Goal: Task Accomplishment & Management: Complete application form

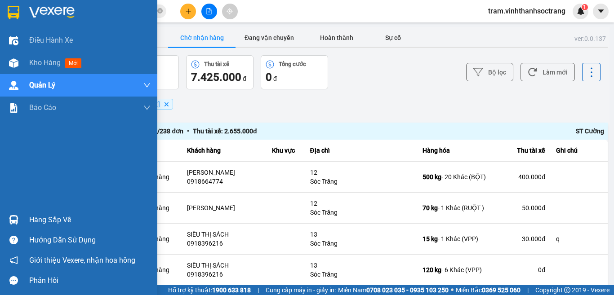
click at [37, 13] on img at bounding box center [51, 12] width 45 height 13
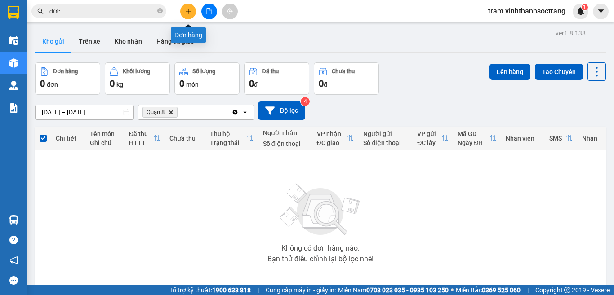
click at [184, 14] on button at bounding box center [188, 12] width 16 height 16
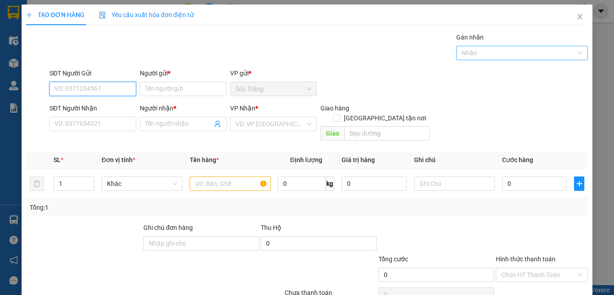
click at [473, 46] on div "Nhãn" at bounding box center [522, 53] width 132 height 14
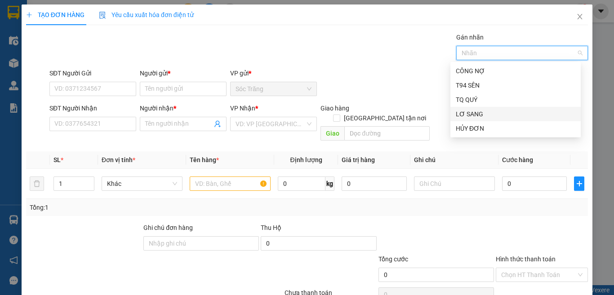
click at [501, 114] on div "LƠ SANG" at bounding box center [514, 114] width 119 height 10
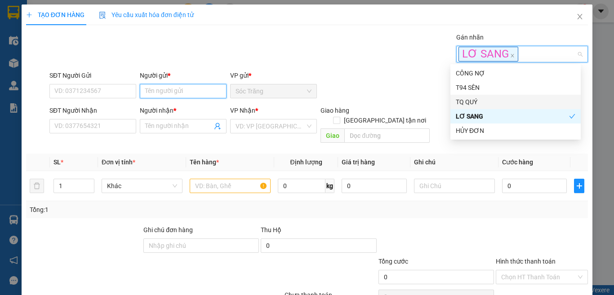
click at [169, 95] on input "Người gửi *" at bounding box center [183, 91] width 87 height 14
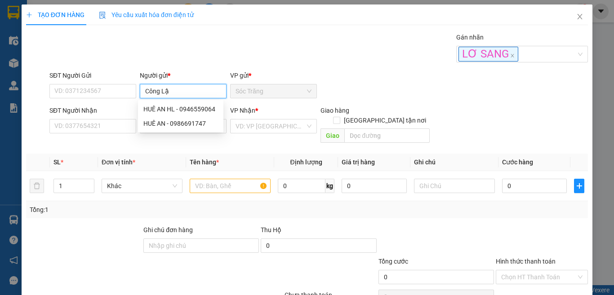
type input "Công Lập"
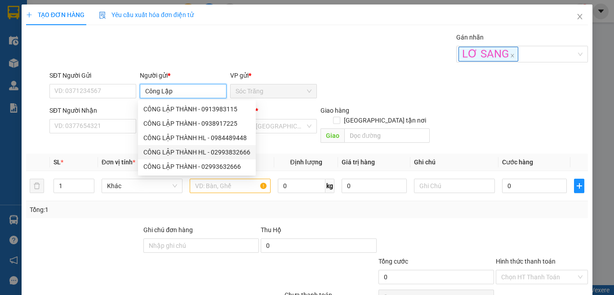
type input "02993832666"
type input "CÔNG LẬP THÀNH HL"
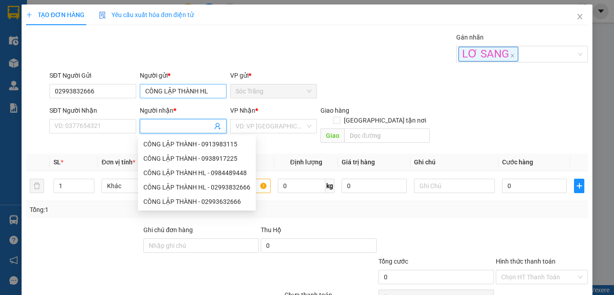
type input "J"
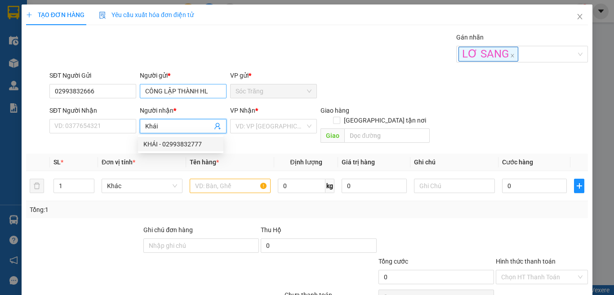
type input "KHÁI"
type input "02993832777"
type input "KHÁI"
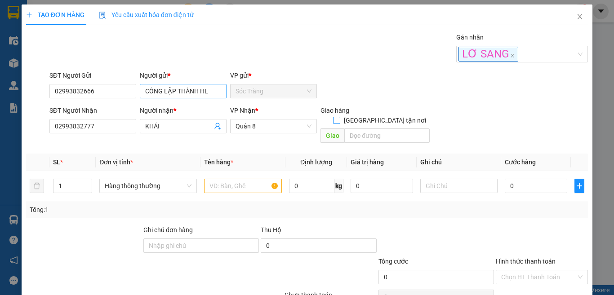
click at [333, 117] on input "[GEOGRAPHIC_DATA] tận nơi" at bounding box center [336, 120] width 6 height 6
checkbox input "true"
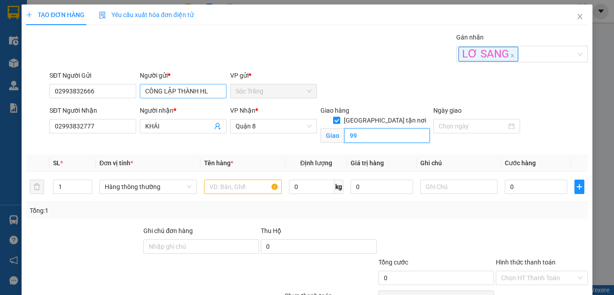
type input "99"
type input "9"
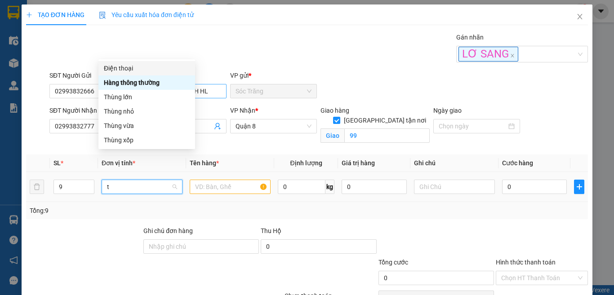
type input "th"
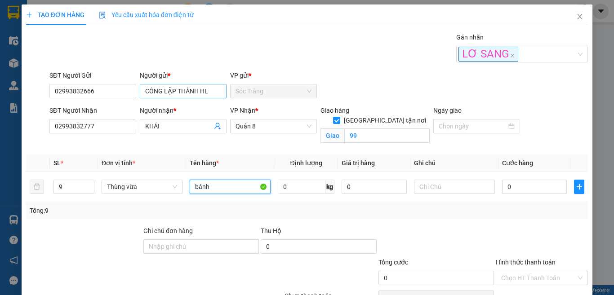
type input "bánh"
type input "90"
type input "1"
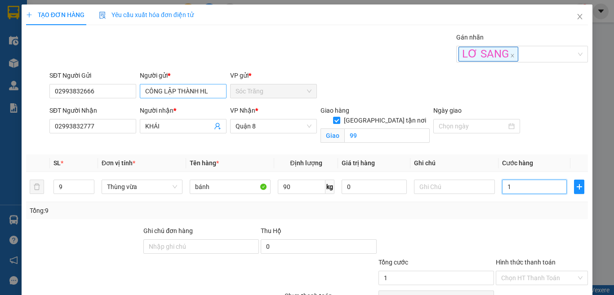
type input "18"
type input "180"
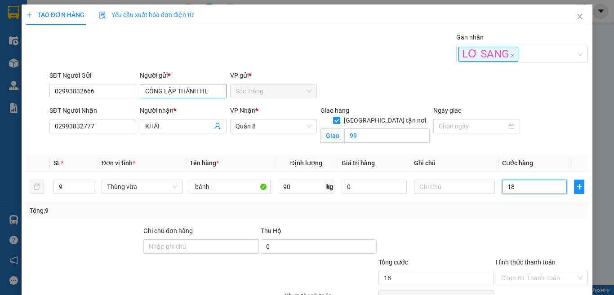
type input "180"
type input "180.000"
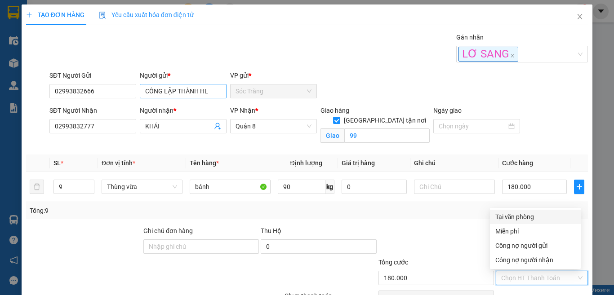
type input "0"
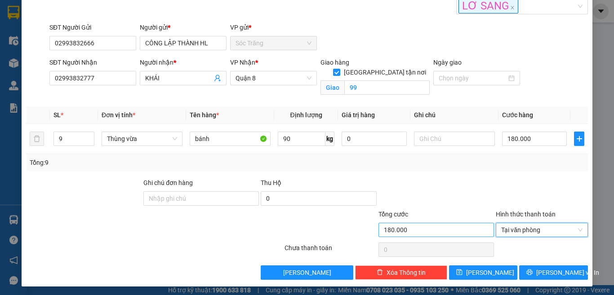
scroll to position [50, 0]
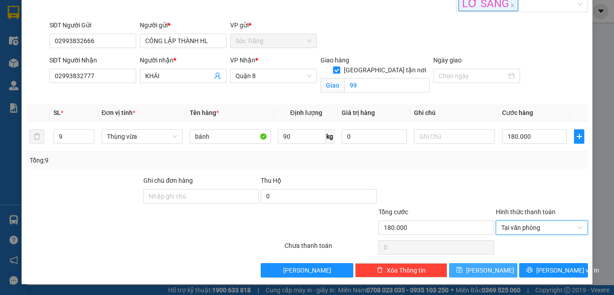
click at [492, 267] on button "[PERSON_NAME]" at bounding box center [483, 270] width 69 height 14
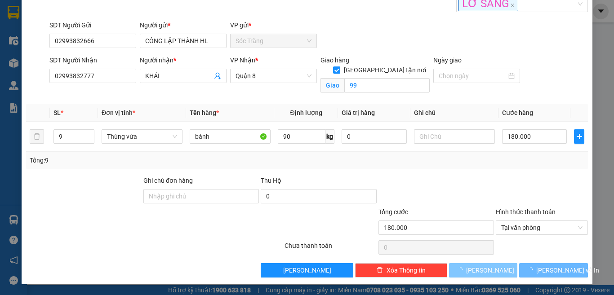
checkbox input "false"
type input "1"
type input "0"
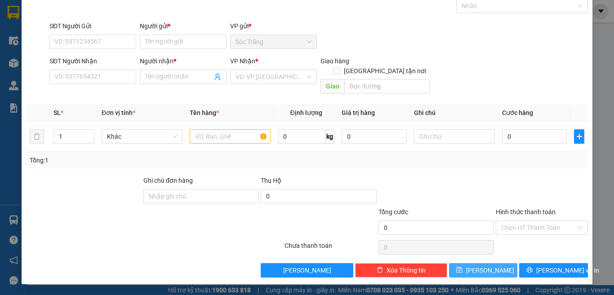
scroll to position [37, 0]
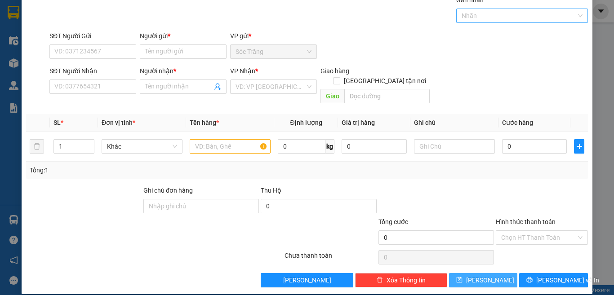
click at [478, 15] on div at bounding box center [517, 15] width 119 height 11
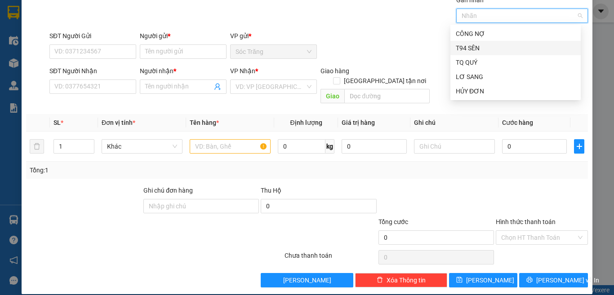
click at [479, 47] on div "T94 SÊN" at bounding box center [514, 48] width 119 height 10
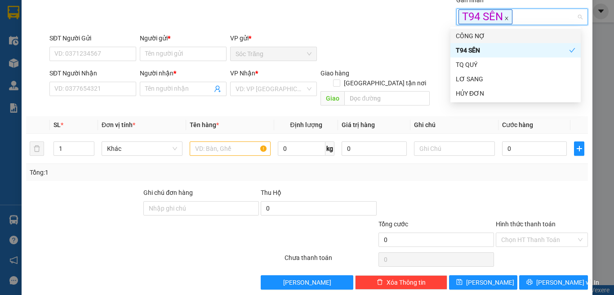
click at [504, 18] on icon "close" at bounding box center [506, 18] width 4 height 4
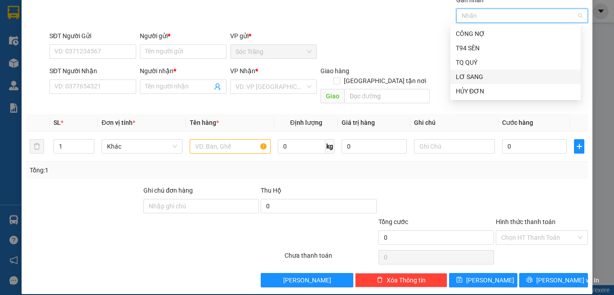
click at [492, 77] on div "LƠ SANG" at bounding box center [514, 77] width 119 height 10
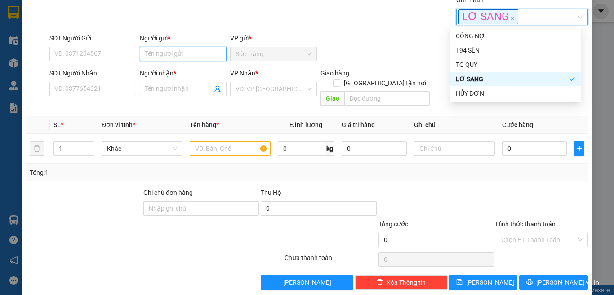
click at [199, 56] on input "Người gửi *" at bounding box center [183, 54] width 87 height 14
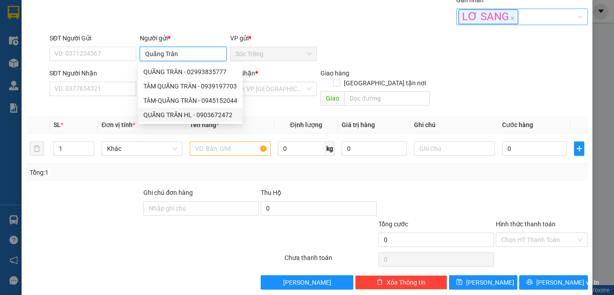
type input "QUÃNG TRÂN HL"
type input "0903672472"
type input "QUÃNG TRÂN HL"
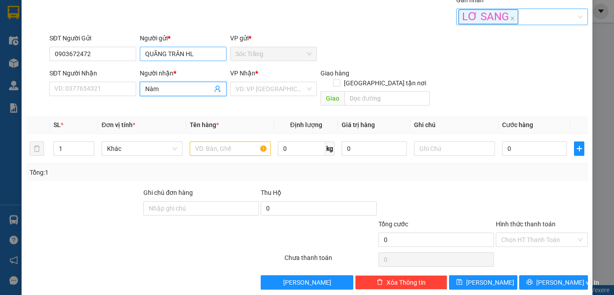
type input "Nàm"
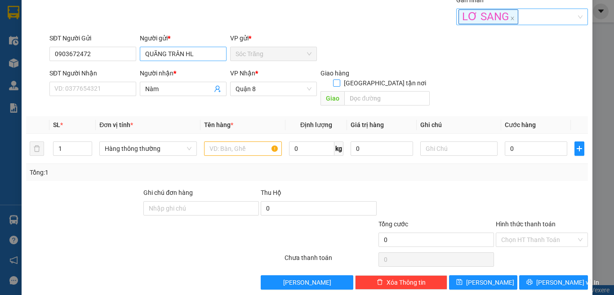
click at [333, 79] on input "[GEOGRAPHIC_DATA] tận nơi" at bounding box center [336, 82] width 6 height 6
checkbox input "true"
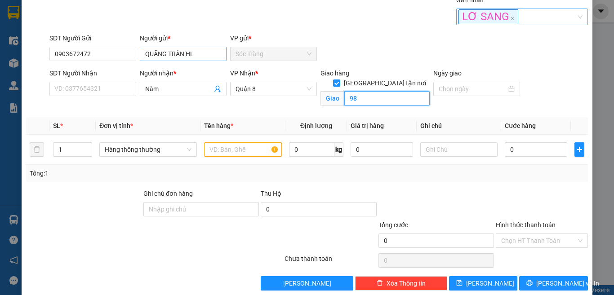
type input "98"
type input "th"
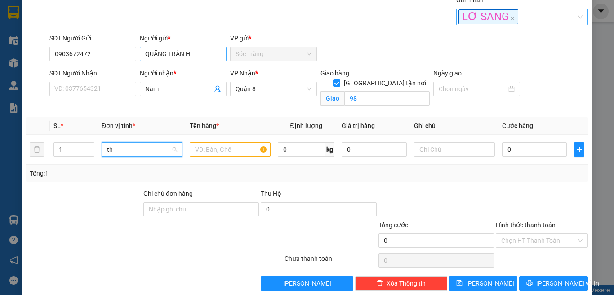
scroll to position [0, 0]
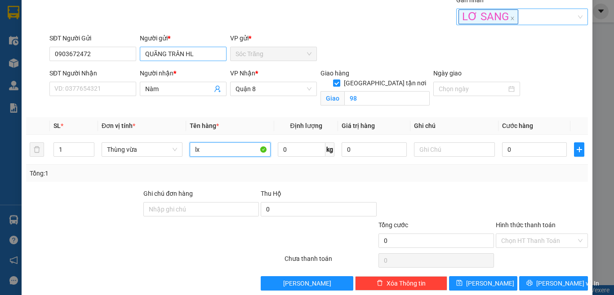
type input "lx"
type input "20"
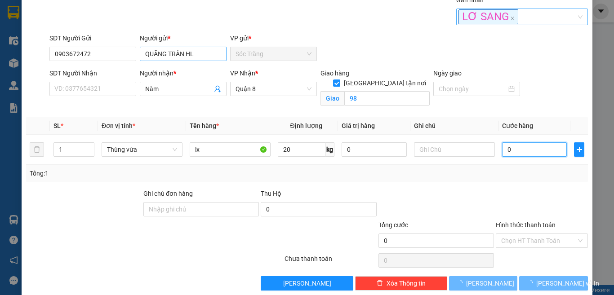
type input "2"
type input "00"
type input "0"
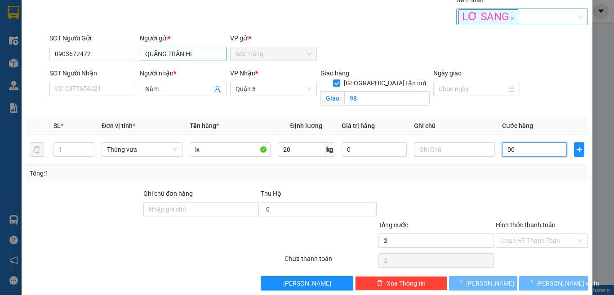
type input "0"
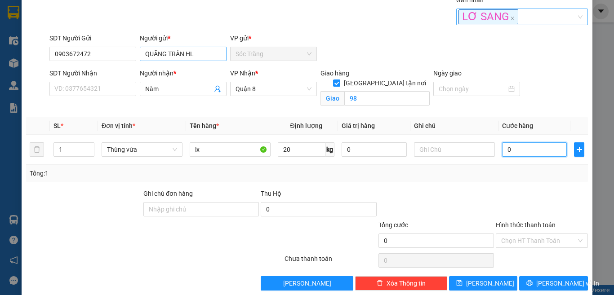
type input "2"
type input "20"
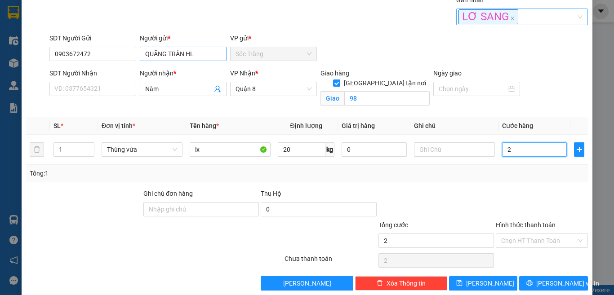
type input "20"
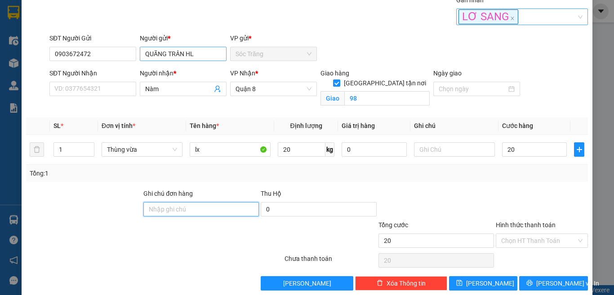
type input "20.000"
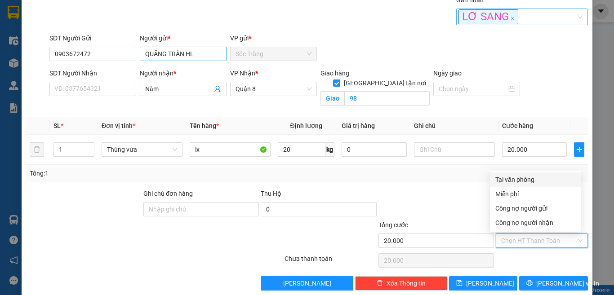
scroll to position [50, 0]
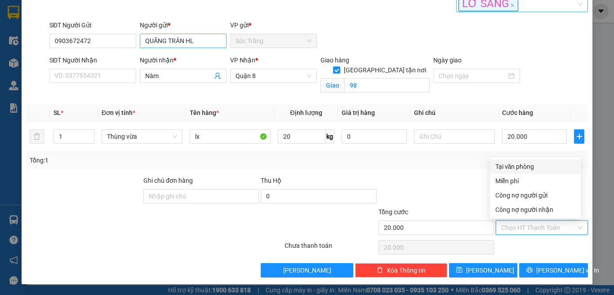
type input "0"
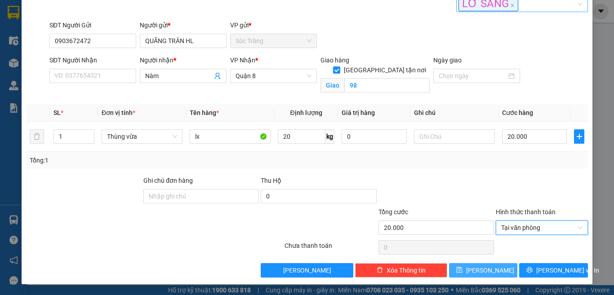
click at [489, 267] on button "[PERSON_NAME]" at bounding box center [483, 270] width 69 height 14
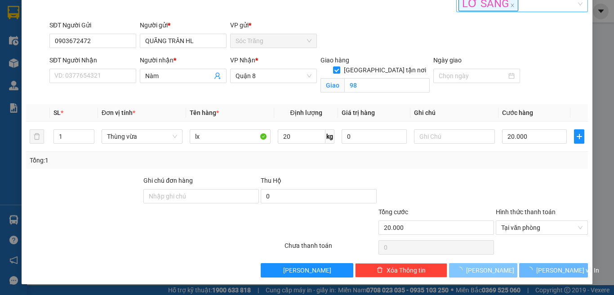
checkbox input "false"
type input "0"
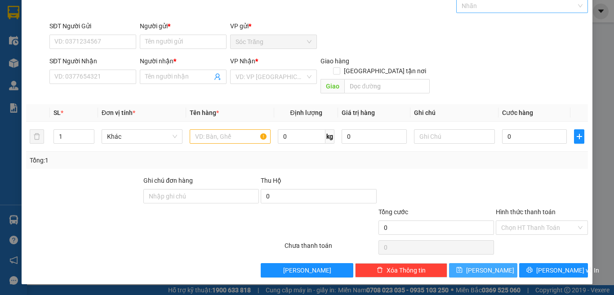
scroll to position [37, 0]
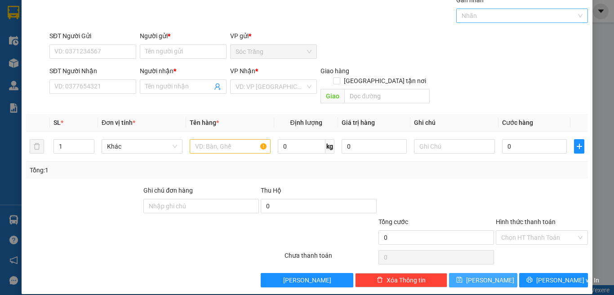
click at [478, 22] on div "Nhãn" at bounding box center [522, 16] width 132 height 14
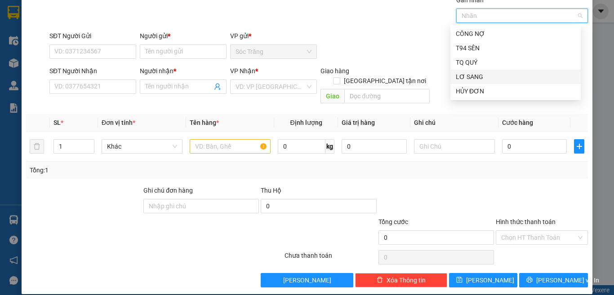
click at [484, 74] on div "LƠ SANG" at bounding box center [514, 77] width 119 height 10
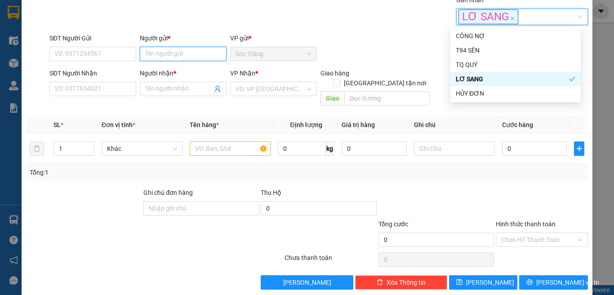
click at [186, 61] on input "Người gửi *" at bounding box center [183, 54] width 87 height 14
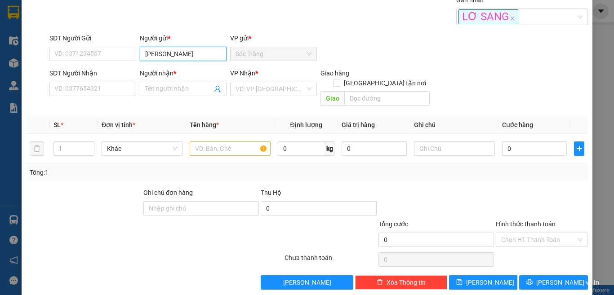
type input "[PERSON_NAME]"
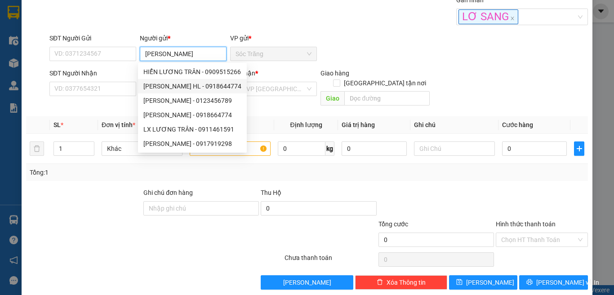
type input "0918644774"
type input "[PERSON_NAME] TRÂN HL"
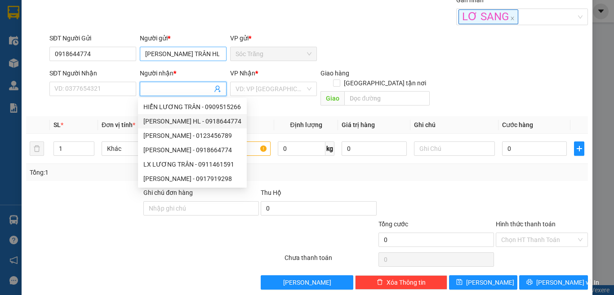
type input "0918644774"
type input "[PERSON_NAME] TRÂN HL"
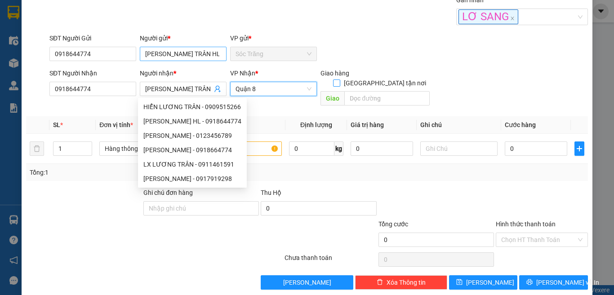
click at [333, 79] on input "[GEOGRAPHIC_DATA] tận nơi" at bounding box center [336, 82] width 6 height 6
checkbox input "true"
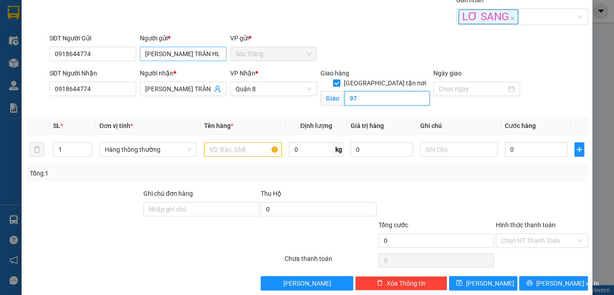
type input "97"
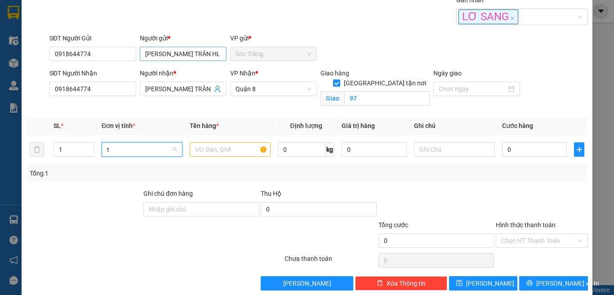
type input "th"
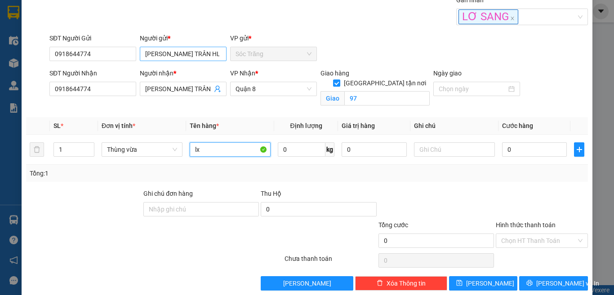
type input "lx"
type input "20"
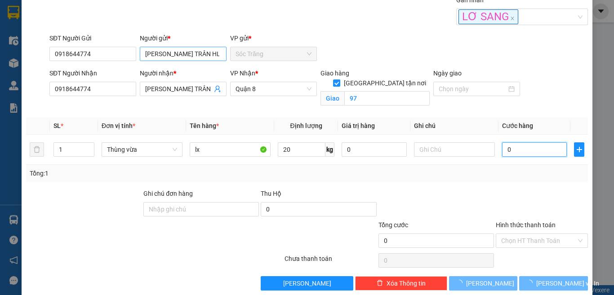
type input "2"
type input "20"
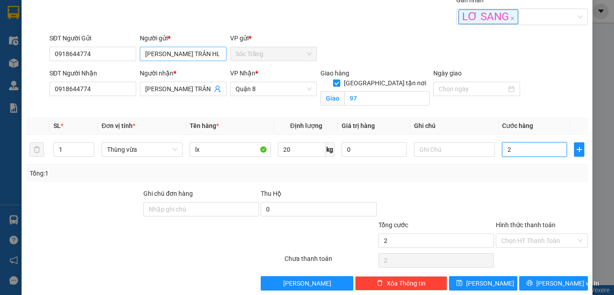
type input "20"
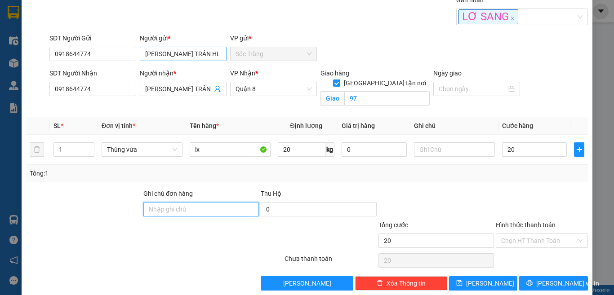
type input "20.000"
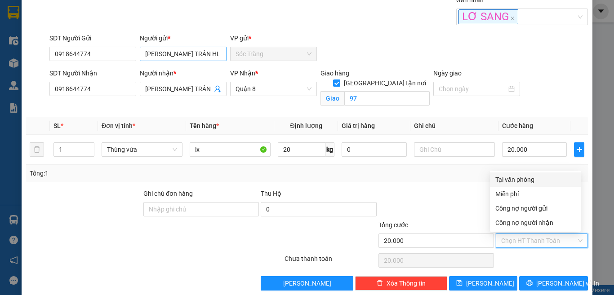
type input "0"
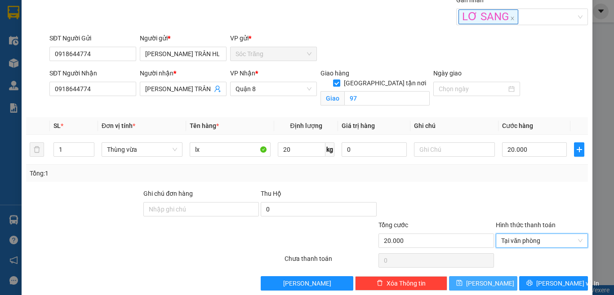
click at [459, 279] on button "[PERSON_NAME]" at bounding box center [483, 283] width 69 height 14
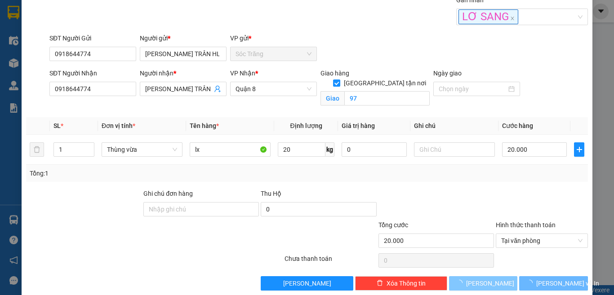
checkbox input "false"
type input "0"
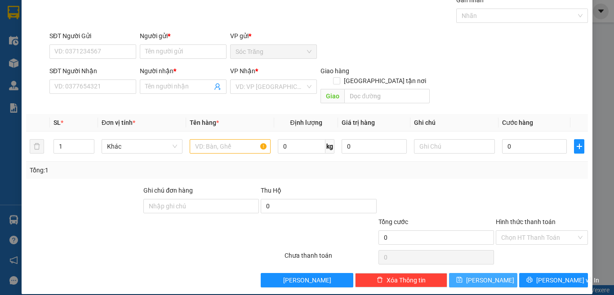
click at [485, 10] on div at bounding box center [517, 15] width 119 height 11
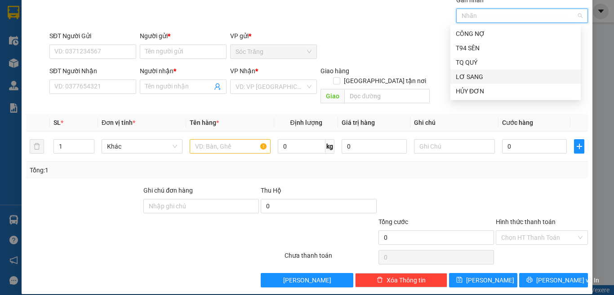
click at [480, 72] on div "LƠ SANG" at bounding box center [514, 77] width 119 height 10
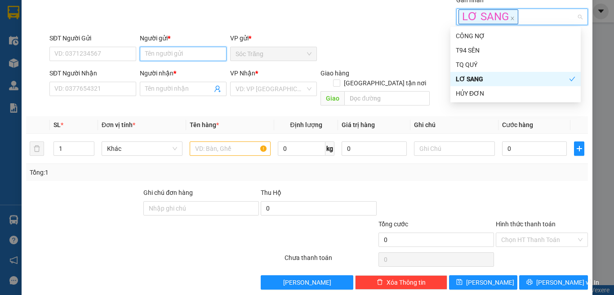
click at [211, 57] on input "Người gửi *" at bounding box center [183, 54] width 87 height 14
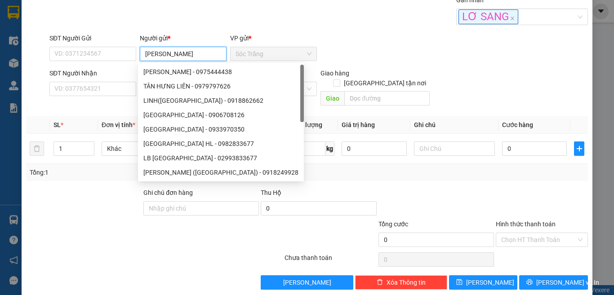
type input "[PERSON_NAME]"
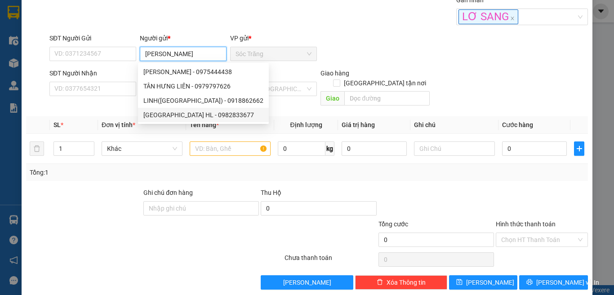
type input "0982833677"
type input "TÂN HƯNG HL"
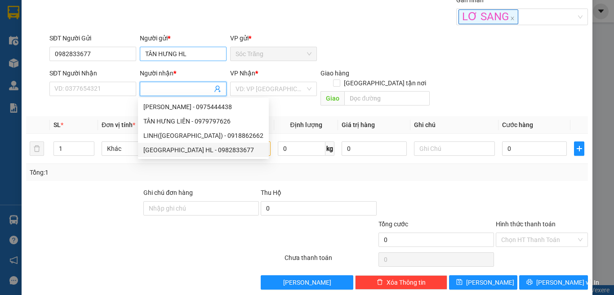
type input "0982833677"
type input "TÂN HƯNG HL"
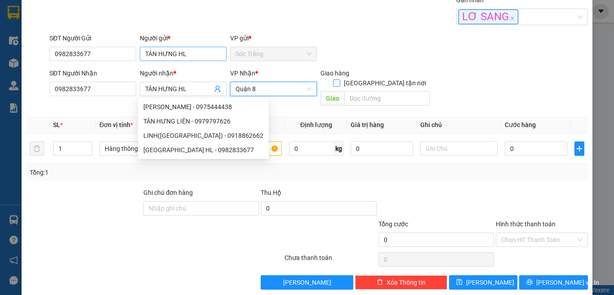
click at [333, 79] on input "[GEOGRAPHIC_DATA] tận nơi" at bounding box center [336, 82] width 6 height 6
checkbox input "true"
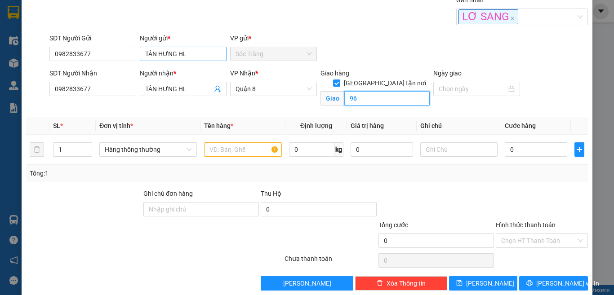
type input "96"
type input "11"
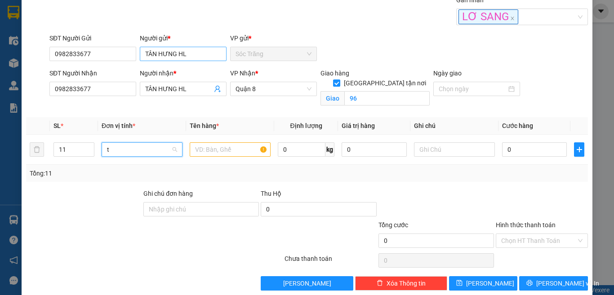
scroll to position [29, 0]
type input "th"
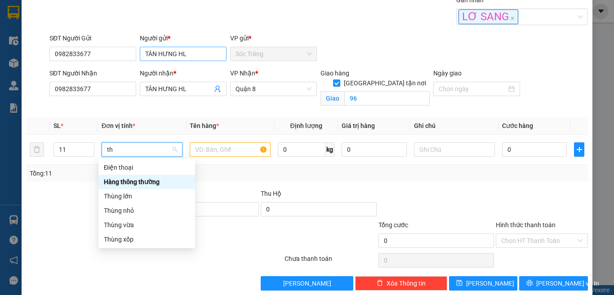
scroll to position [0, 0]
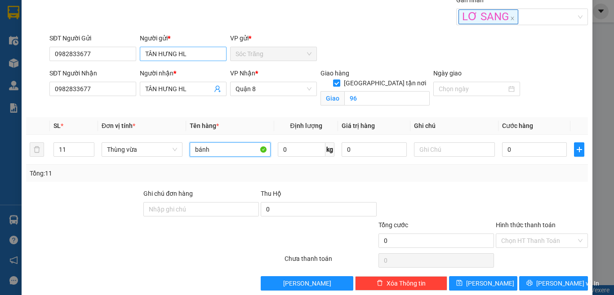
type input "bánh"
type input "110"
type input "2"
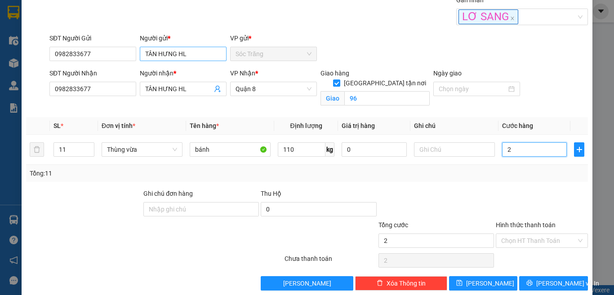
type input "21"
type input "215"
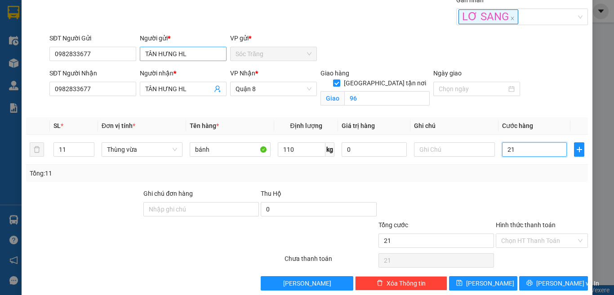
type input "215"
type input "215.000"
type input "0"
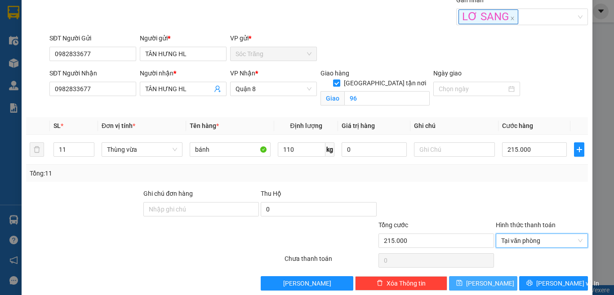
click at [462, 283] on icon "save" at bounding box center [459, 283] width 6 height 6
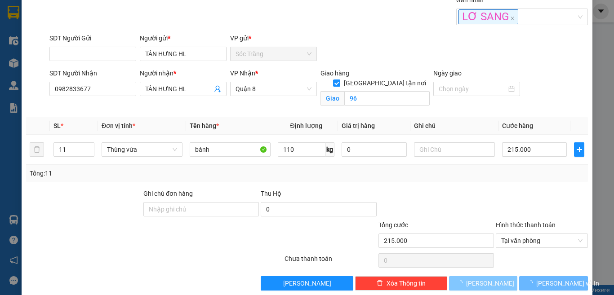
checkbox input "false"
type input "1"
type input "0"
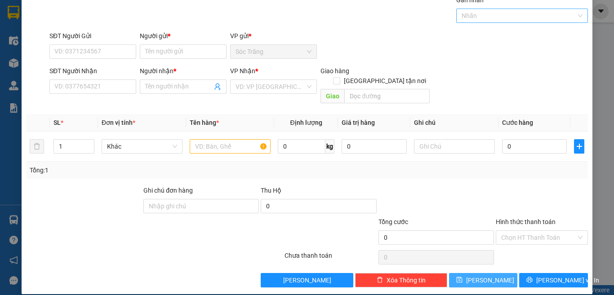
click at [480, 18] on div at bounding box center [517, 15] width 119 height 11
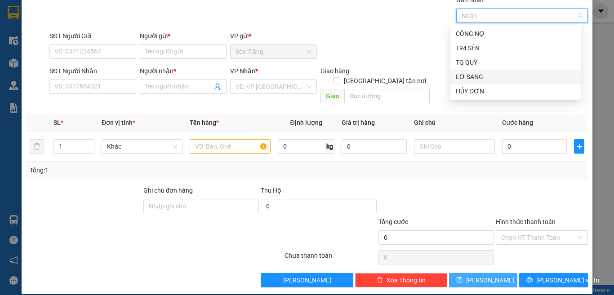
click at [472, 75] on div "LƠ SANG" at bounding box center [514, 77] width 119 height 10
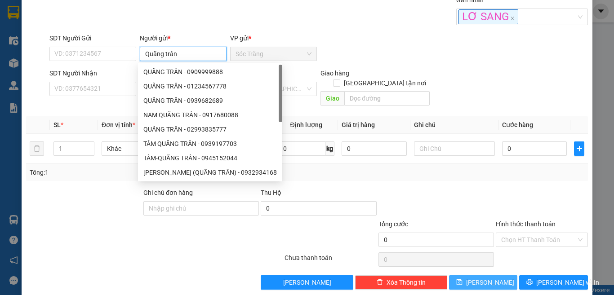
type input "Quãng trân"
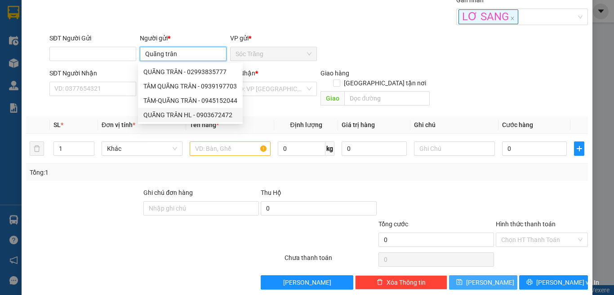
type input "0903672472"
type input "QUÃNG TRÂN HL"
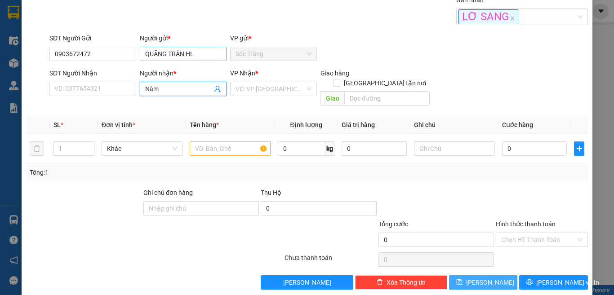
type input "Nàm"
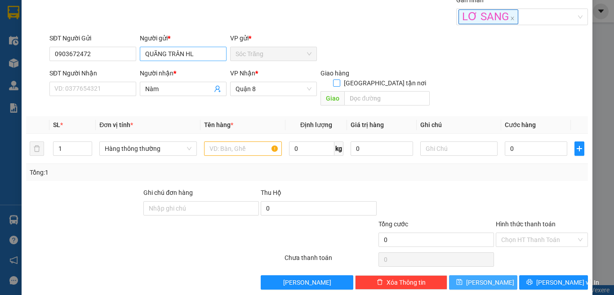
click at [333, 79] on input "[GEOGRAPHIC_DATA] tận nơi" at bounding box center [336, 82] width 6 height 6
checkbox input "true"
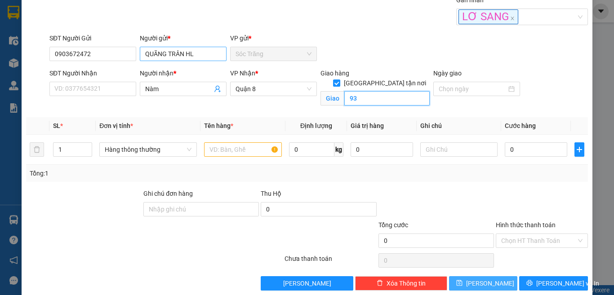
type input "93"
type input "3"
type input "th"
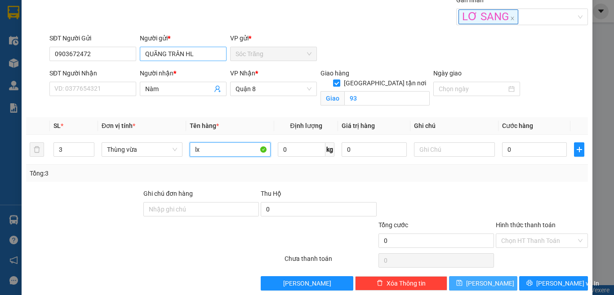
type input "lx"
type input "60"
type input "6"
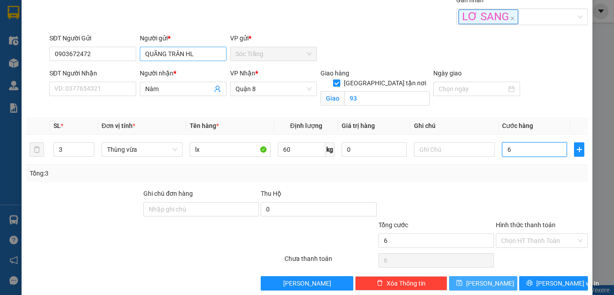
type input "60"
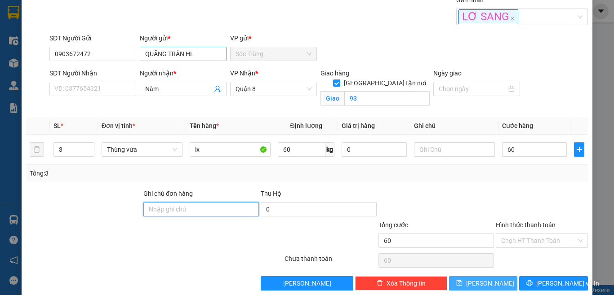
type input "60.000"
type input "0"
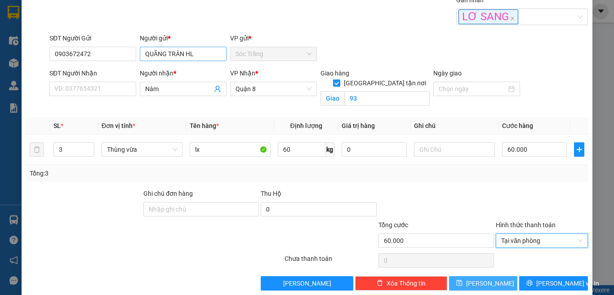
click at [189, 52] on input "QUÃNG TRÂN HL" at bounding box center [183, 54] width 87 height 14
click at [480, 280] on span "[PERSON_NAME]" at bounding box center [490, 283] width 48 height 10
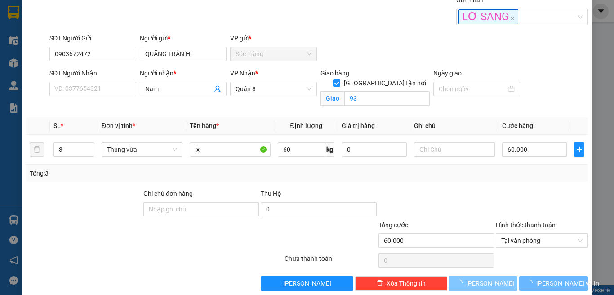
checkbox input "false"
type input "1"
type input "0"
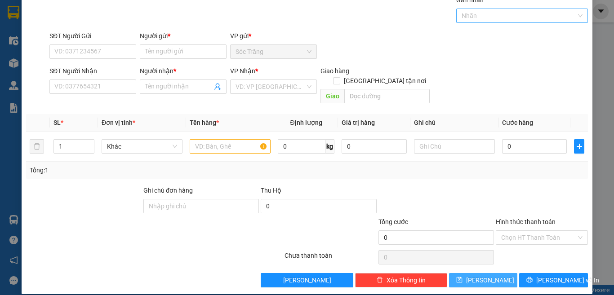
click at [460, 18] on div at bounding box center [517, 15] width 119 height 11
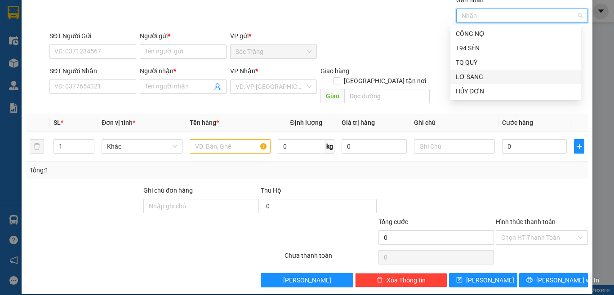
click at [472, 71] on div "LƠ SANG" at bounding box center [515, 77] width 130 height 14
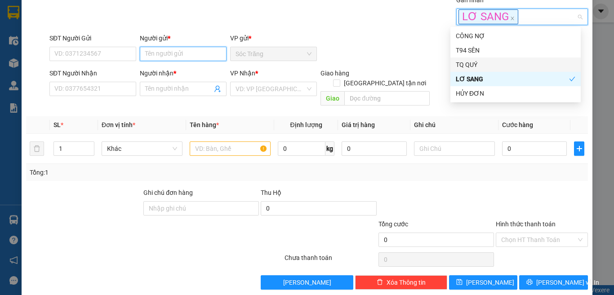
click at [219, 51] on input "Người gửi *" at bounding box center [183, 54] width 87 height 14
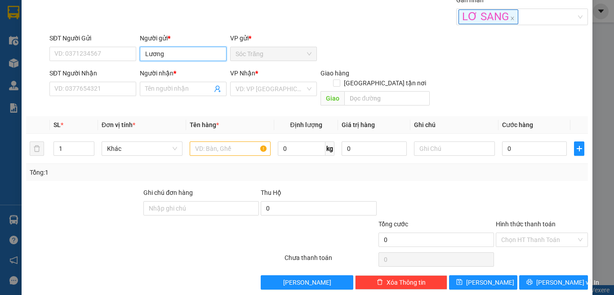
type input "[PERSON_NAME]"
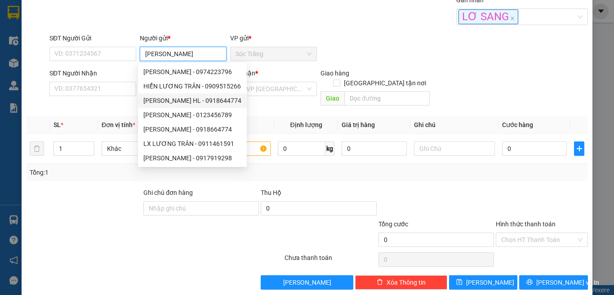
type input "0918644774"
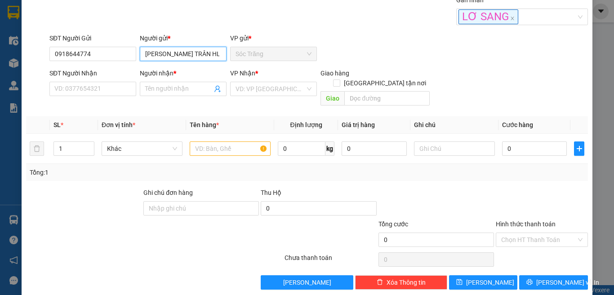
type input "[PERSON_NAME] TRÂN HL"
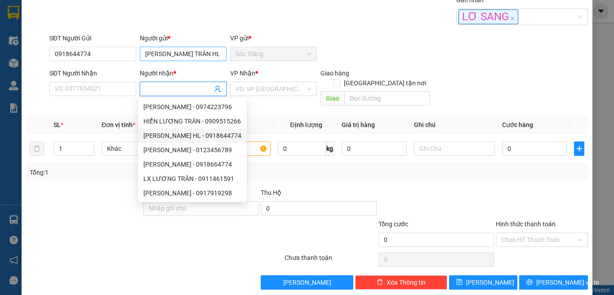
type input "0918644774"
type input "[PERSON_NAME] TRÂN HL"
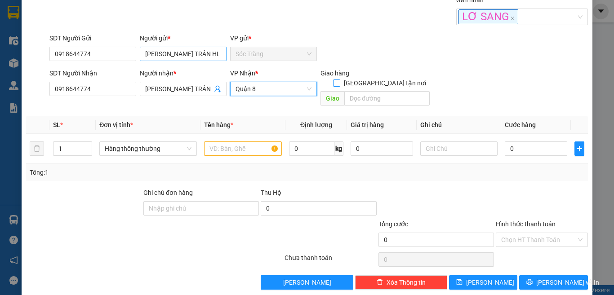
click at [333, 79] on input "[GEOGRAPHIC_DATA] tận nơi" at bounding box center [336, 82] width 6 height 6
checkbox input "true"
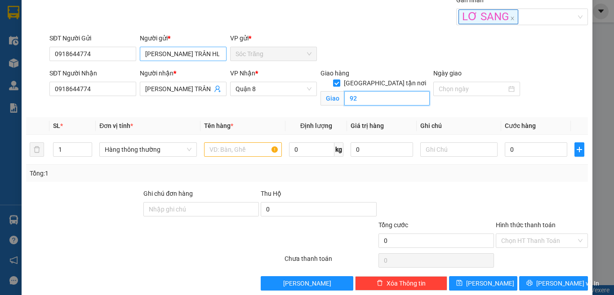
type input "92"
type input "th"
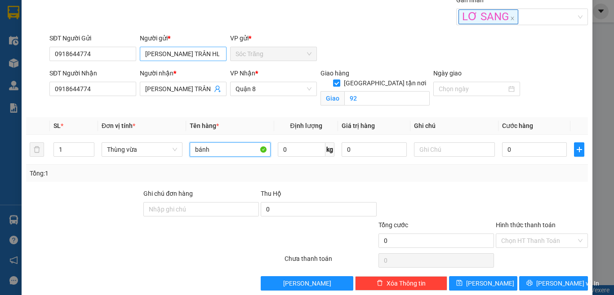
type input "bánh"
type input "10"
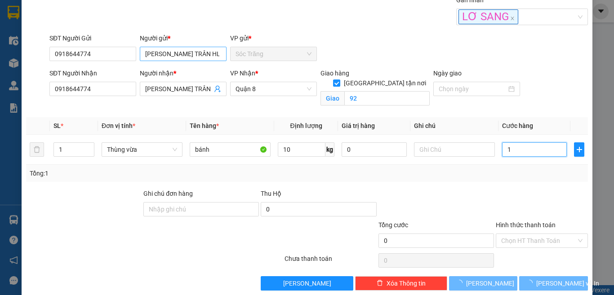
type input "15"
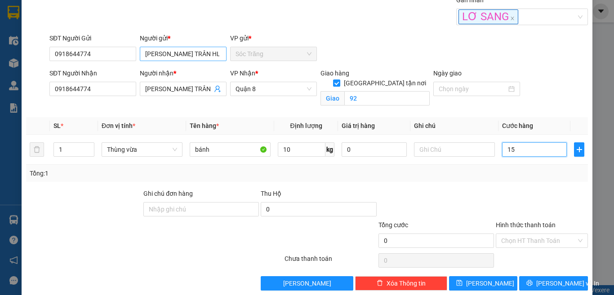
type input "15"
type input "15.000"
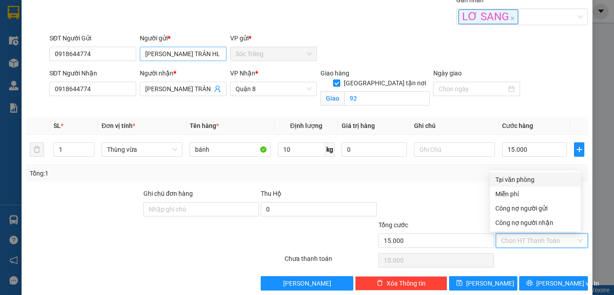
type input "0"
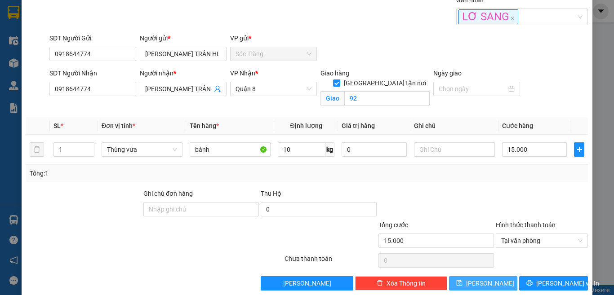
drag, startPoint x: 472, startPoint y: 278, endPoint x: 474, endPoint y: 268, distance: 11.1
click at [472, 275] on div "Transit Pickup Surcharge Ids Transit Deliver Surcharge Ids Transit Deliver Surc…" at bounding box center [306, 143] width 561 height 296
click at [506, 283] on button "[PERSON_NAME]" at bounding box center [483, 283] width 69 height 14
checkbox input "false"
type input "0"
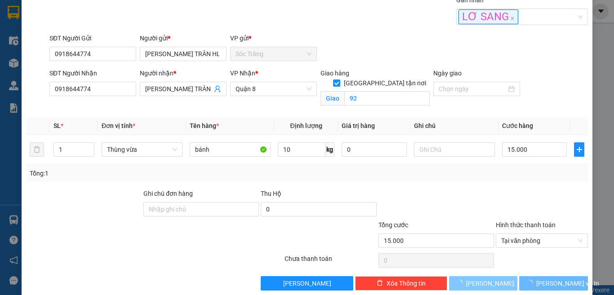
type input "0"
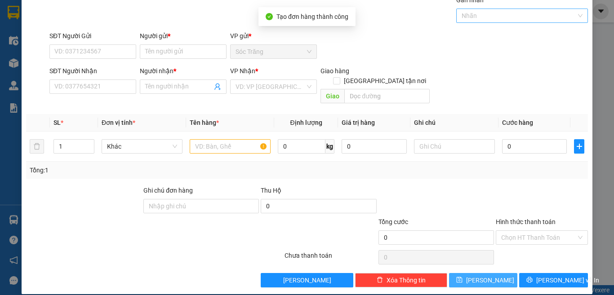
click at [490, 17] on div at bounding box center [517, 15] width 119 height 11
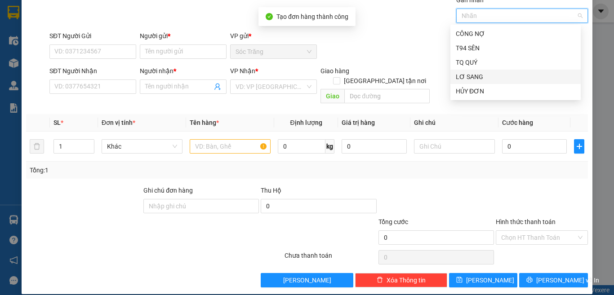
click at [491, 72] on div "LƠ SANG" at bounding box center [514, 77] width 119 height 10
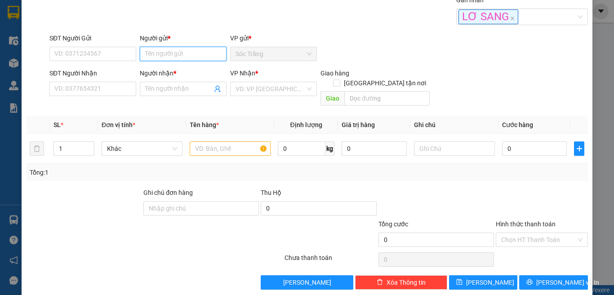
click at [209, 55] on input "Người gửi *" at bounding box center [183, 54] width 87 height 14
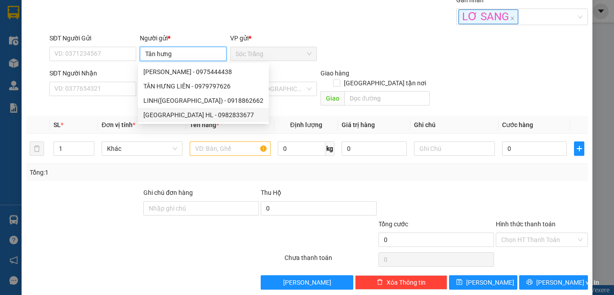
type input "TÂN HƯNG HL"
type input "0982833677"
type input "TÂN HƯNG HL"
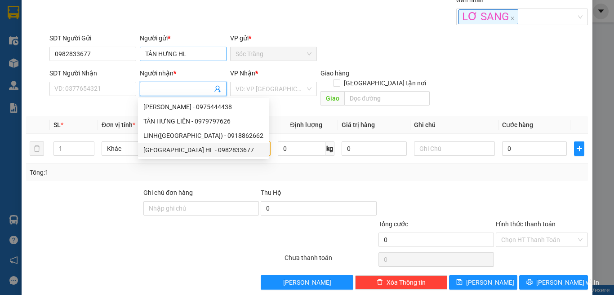
type input "TÂN HƯNG HL"
type input "0982833677"
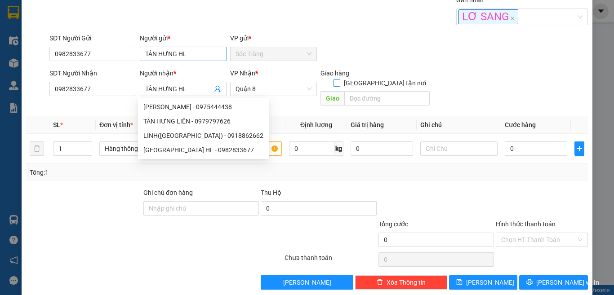
click at [333, 79] on input "[GEOGRAPHIC_DATA] tận nơi" at bounding box center [336, 82] width 6 height 6
checkbox input "true"
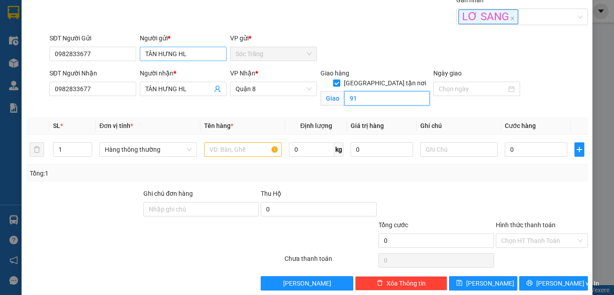
type input "91"
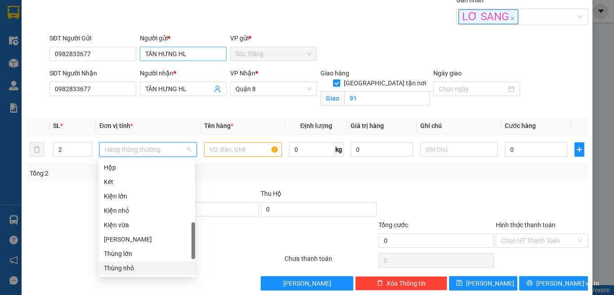
scroll to position [273, 0]
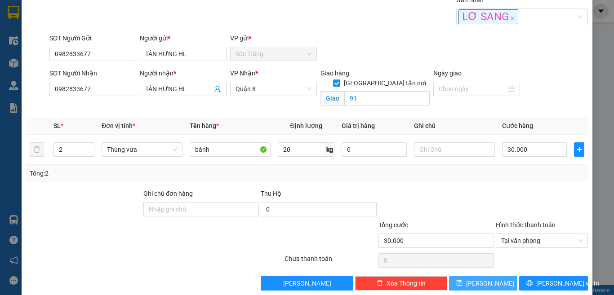
drag, startPoint x: 479, startPoint y: 287, endPoint x: 477, endPoint y: 251, distance: 36.9
click at [479, 287] on span "[PERSON_NAME]" at bounding box center [490, 283] width 48 height 10
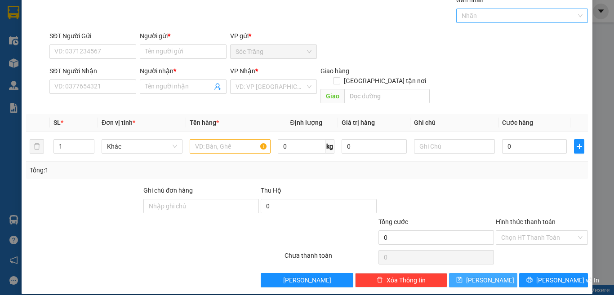
click at [479, 21] on div at bounding box center [517, 15] width 119 height 11
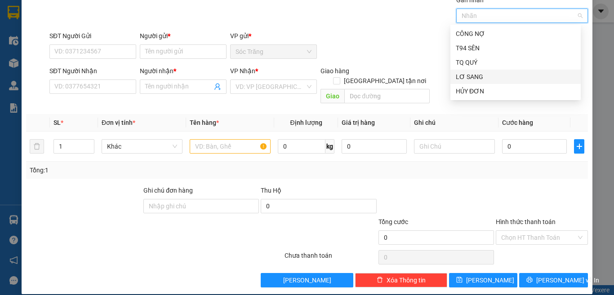
click at [470, 73] on div "LƠ SANG" at bounding box center [514, 77] width 119 height 10
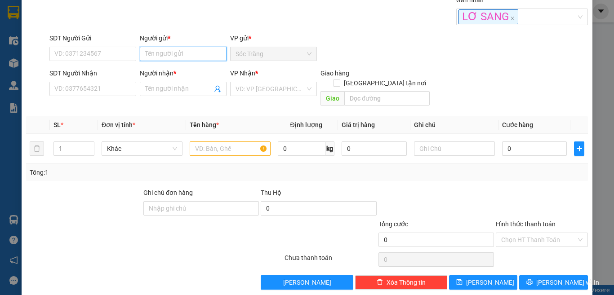
click at [196, 49] on input "Người gửi *" at bounding box center [183, 54] width 87 height 14
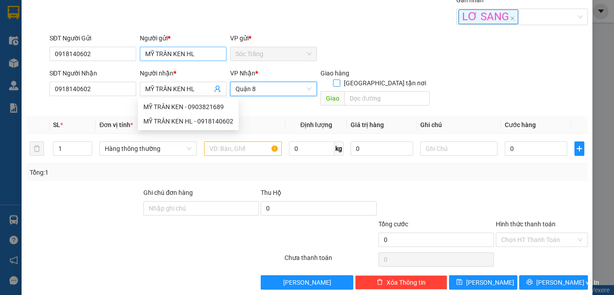
click at [333, 79] on input "[GEOGRAPHIC_DATA] tận nơi" at bounding box center [336, 82] width 6 height 6
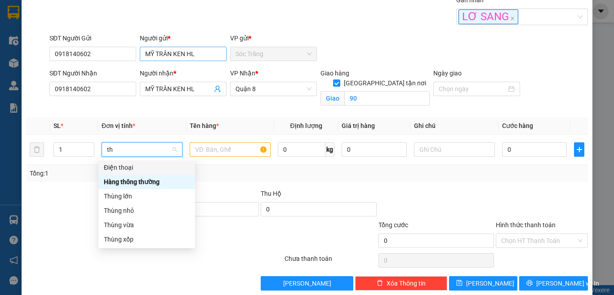
scroll to position [0, 0]
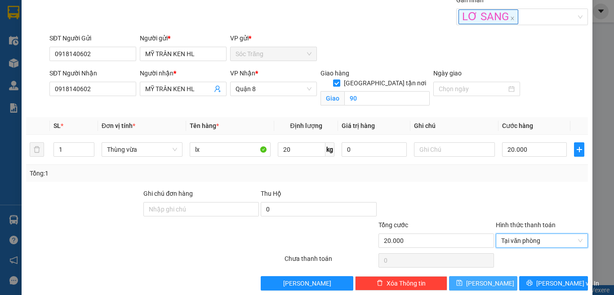
click at [485, 282] on span "[PERSON_NAME]" at bounding box center [490, 283] width 48 height 10
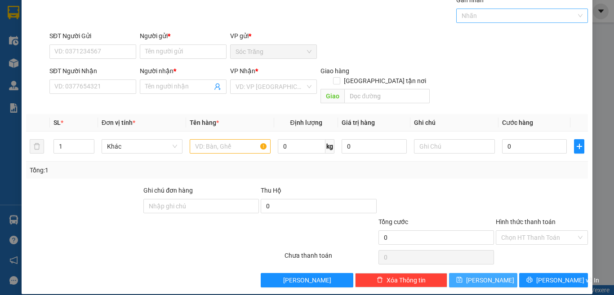
click at [477, 16] on div at bounding box center [517, 15] width 119 height 11
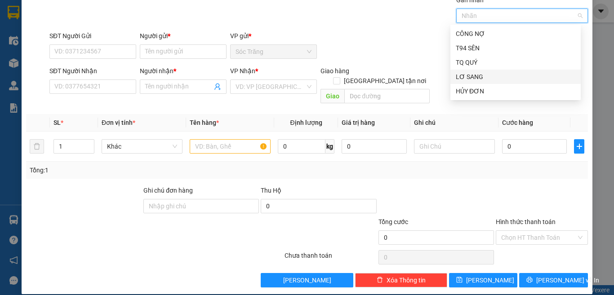
click at [474, 74] on div "LƠ SANG" at bounding box center [514, 77] width 119 height 10
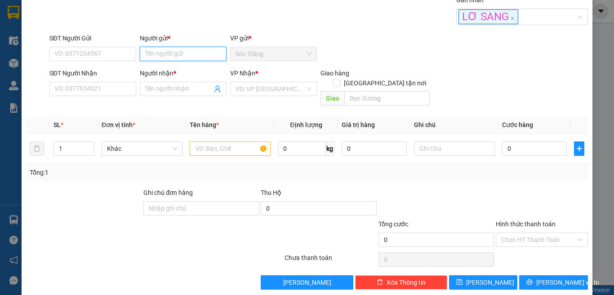
click at [175, 53] on input "Người gửi *" at bounding box center [183, 54] width 87 height 14
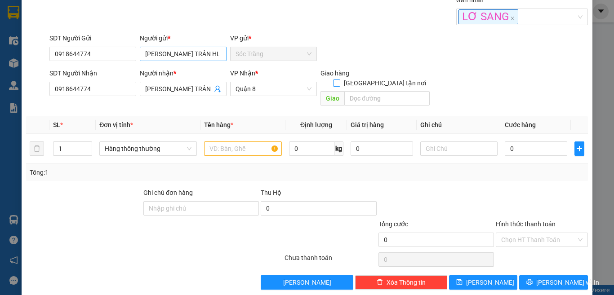
click at [333, 79] on input "[GEOGRAPHIC_DATA] tận nơi" at bounding box center [336, 82] width 6 height 6
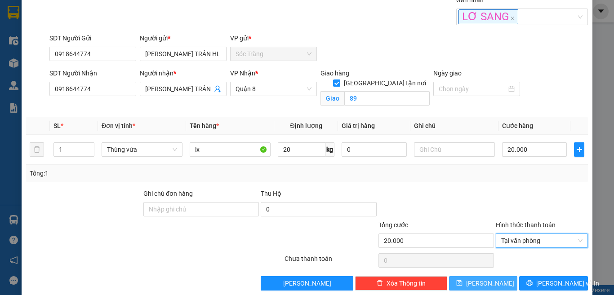
click at [491, 288] on button "[PERSON_NAME]" at bounding box center [483, 283] width 69 height 14
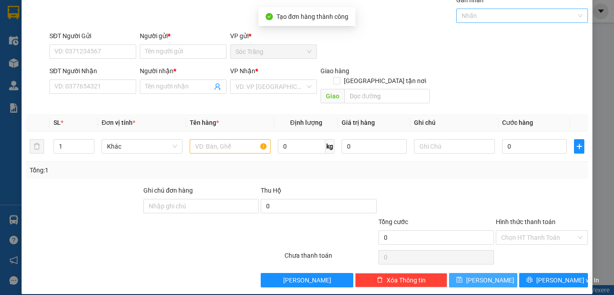
click at [477, 9] on div "Nhãn" at bounding box center [522, 16] width 132 height 14
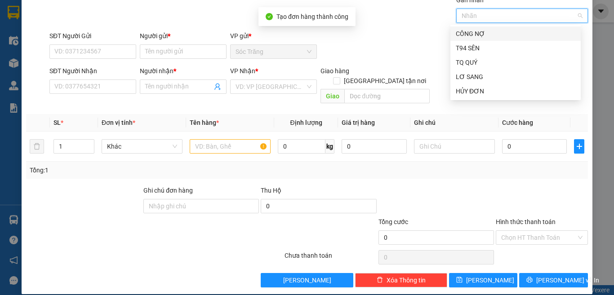
click at [494, 32] on div "CÔNG NỢ" at bounding box center [514, 34] width 119 height 10
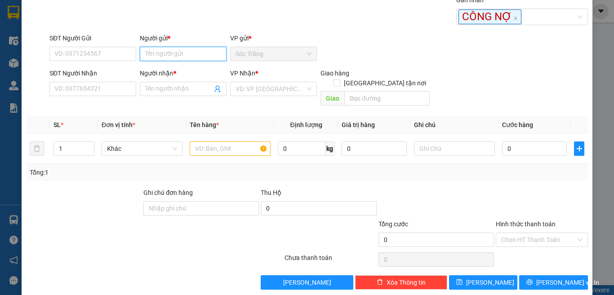
click at [146, 58] on input "Người gửi *" at bounding box center [183, 54] width 87 height 14
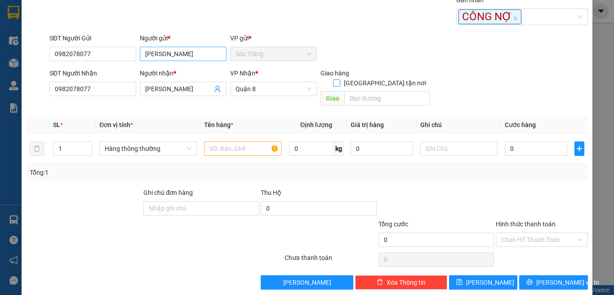
click at [333, 79] on input "[GEOGRAPHIC_DATA] tận nơi" at bounding box center [336, 82] width 6 height 6
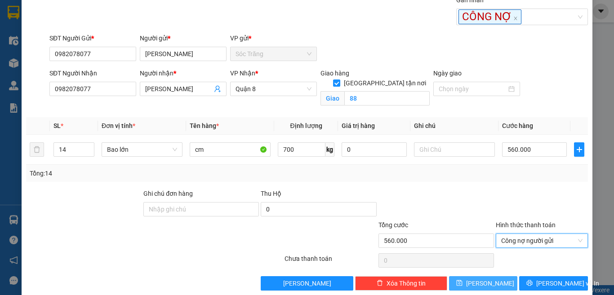
click at [482, 282] on span "[PERSON_NAME]" at bounding box center [490, 283] width 48 height 10
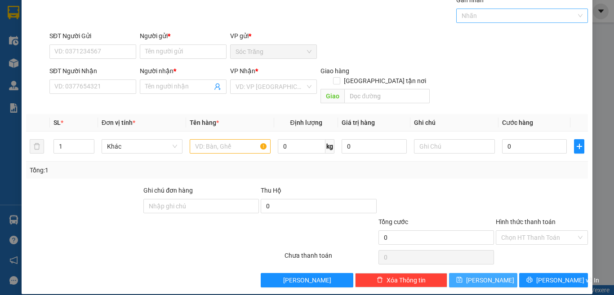
click at [471, 13] on div at bounding box center [517, 15] width 119 height 11
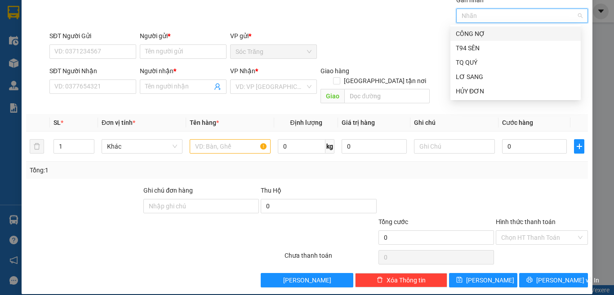
drag, startPoint x: 465, startPoint y: 28, endPoint x: 375, endPoint y: 29, distance: 90.7
click at [465, 28] on div "CÔNG NỢ" at bounding box center [515, 33] width 130 height 14
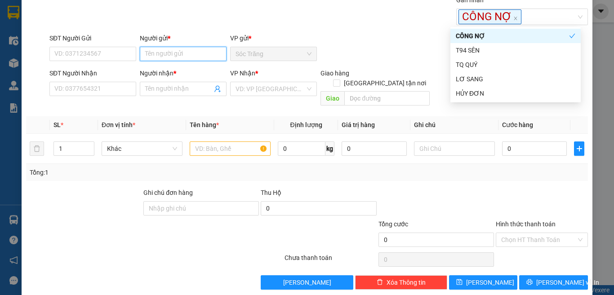
click at [217, 51] on input "Người gửi *" at bounding box center [183, 54] width 87 height 14
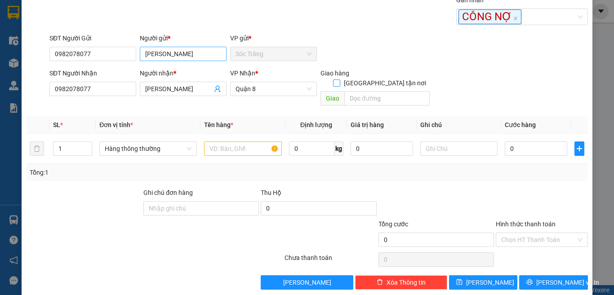
click at [333, 79] on input "[GEOGRAPHIC_DATA] tận nơi" at bounding box center [336, 82] width 6 height 6
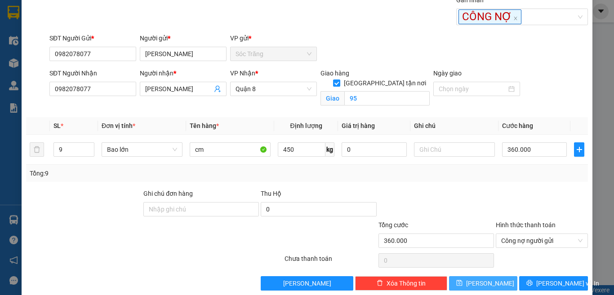
click at [496, 282] on button "[PERSON_NAME]" at bounding box center [483, 283] width 69 height 14
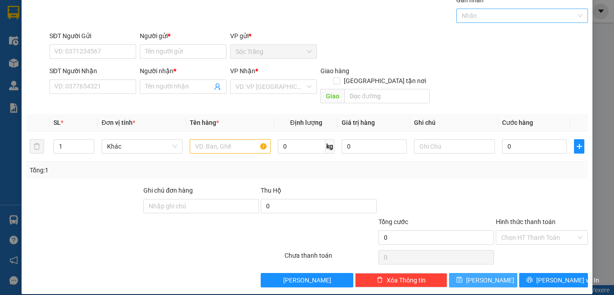
click at [477, 18] on div at bounding box center [517, 15] width 119 height 11
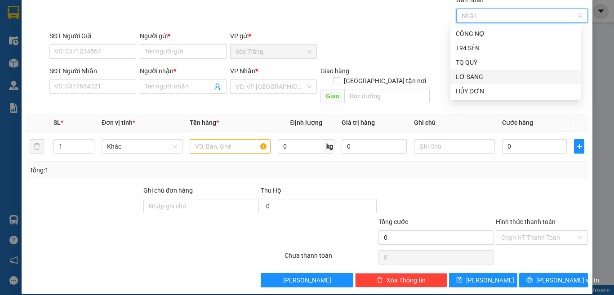
click at [477, 74] on div "LƠ SANG" at bounding box center [514, 77] width 119 height 10
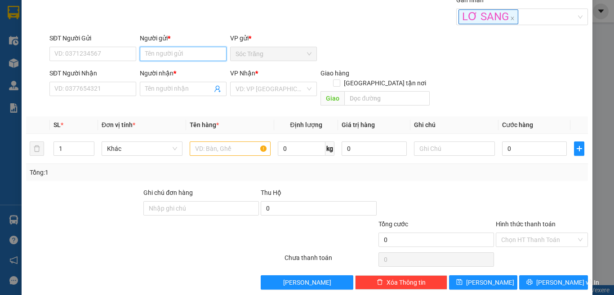
click at [178, 54] on input "Người gửi *" at bounding box center [183, 54] width 87 height 14
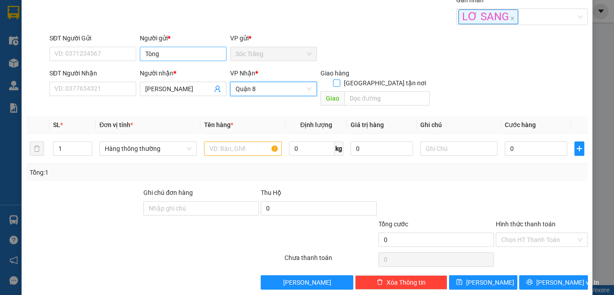
click at [333, 79] on input "[GEOGRAPHIC_DATA] tận nơi" at bounding box center [336, 82] width 6 height 6
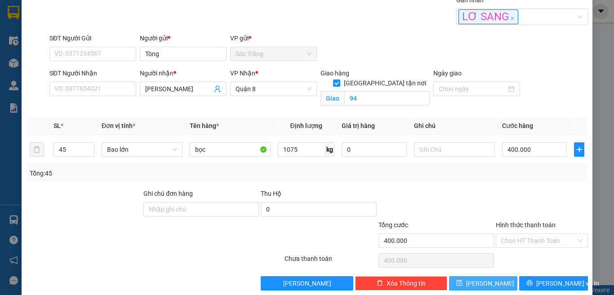
click at [492, 282] on button "[PERSON_NAME]" at bounding box center [483, 283] width 69 height 14
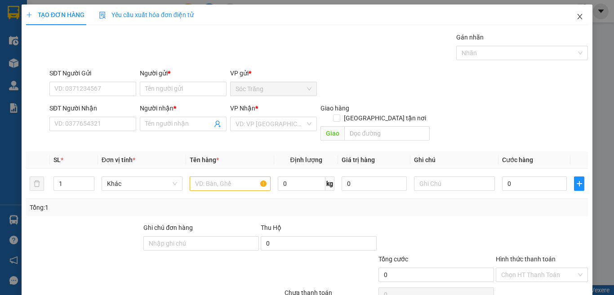
click at [572, 13] on span "Close" at bounding box center [579, 16] width 25 height 25
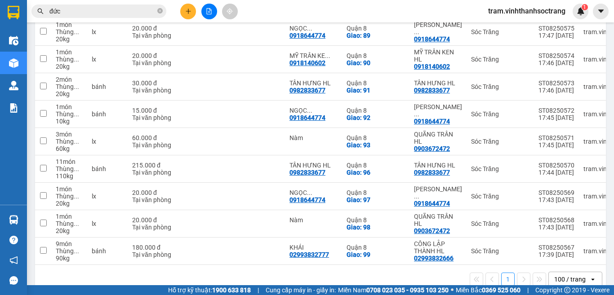
scroll to position [225, 0]
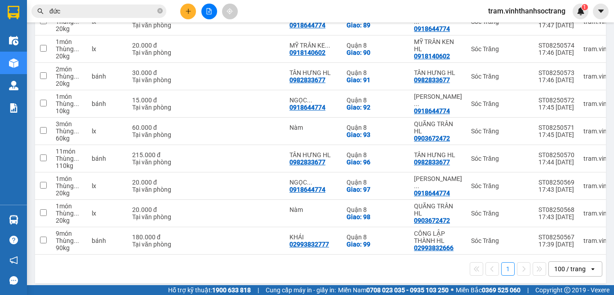
click at [580, 276] on div "100 / trang" at bounding box center [568, 269] width 40 height 14
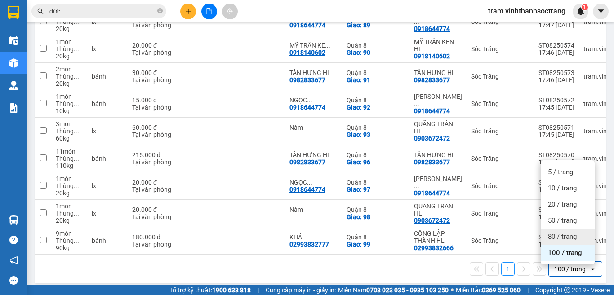
click at [571, 244] on div "80 / trang" at bounding box center [567, 237] width 54 height 16
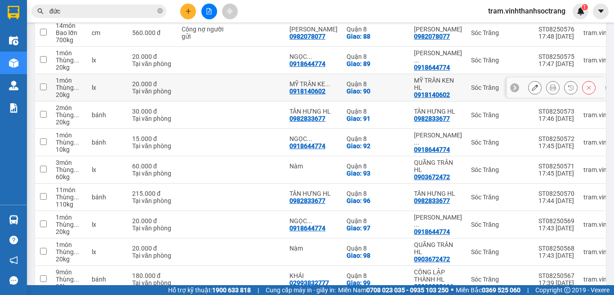
scroll to position [10, 0]
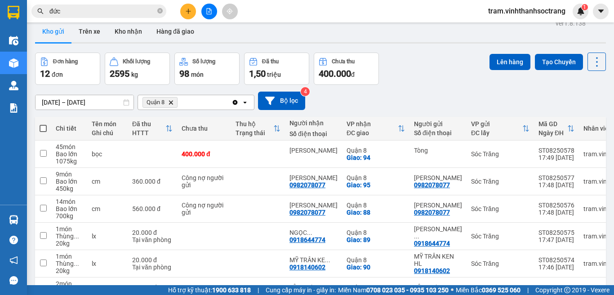
click at [44, 131] on span at bounding box center [43, 128] width 7 height 7
click at [43, 124] on input "checkbox" at bounding box center [43, 124] width 0 height 0
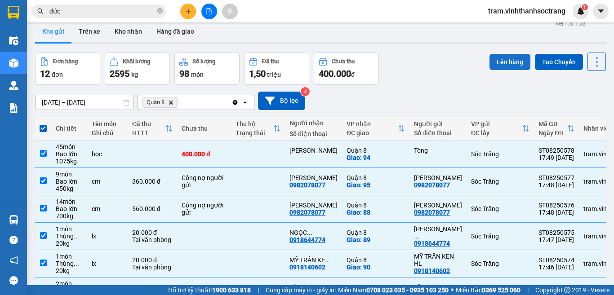
click at [511, 63] on button "Lên hàng" at bounding box center [509, 62] width 41 height 16
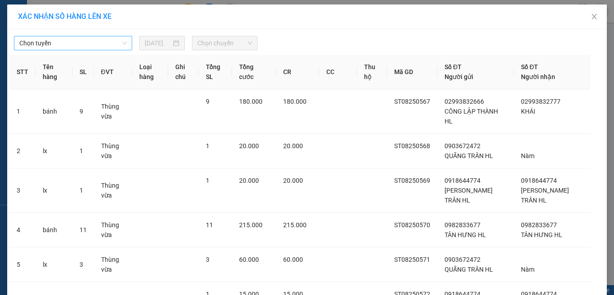
click at [80, 39] on span "Chọn tuyến" at bounding box center [72, 42] width 107 height 13
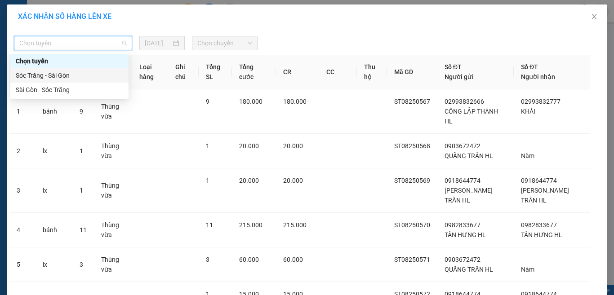
click at [86, 79] on div "Sóc Trăng - Sài Gòn" at bounding box center [69, 76] width 107 height 10
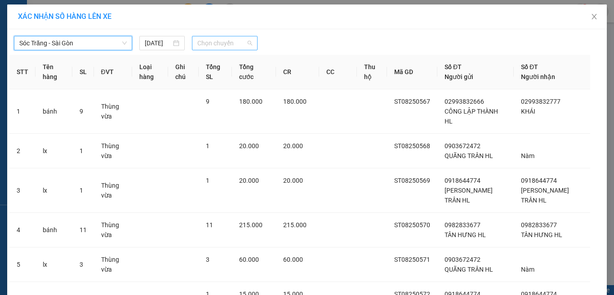
click at [229, 41] on span "Chọn chuyến" at bounding box center [224, 42] width 55 height 13
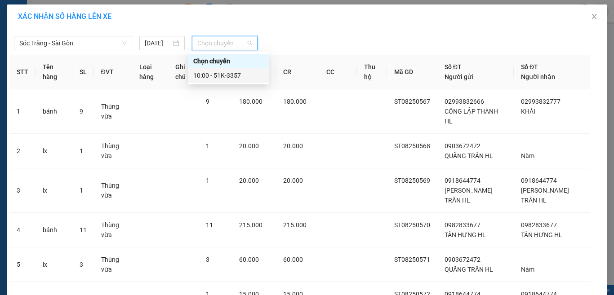
click at [235, 78] on div "10:00 - 51K-3357" at bounding box center [228, 76] width 70 height 10
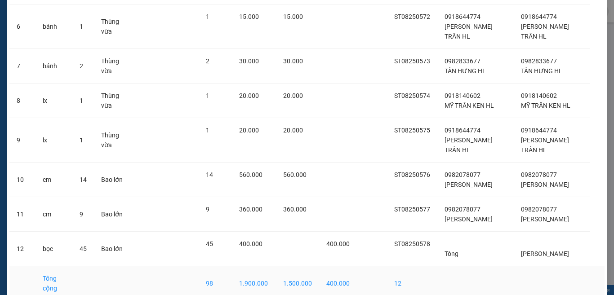
scroll to position [330, 0]
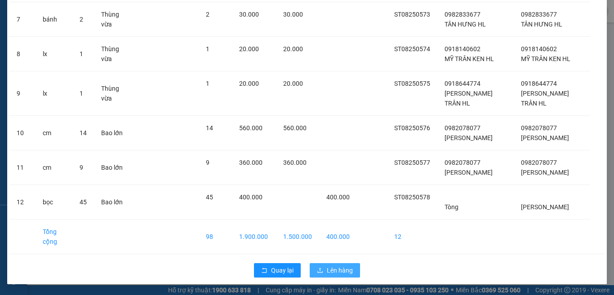
click at [338, 267] on span "Lên hàng" at bounding box center [340, 270] width 26 height 10
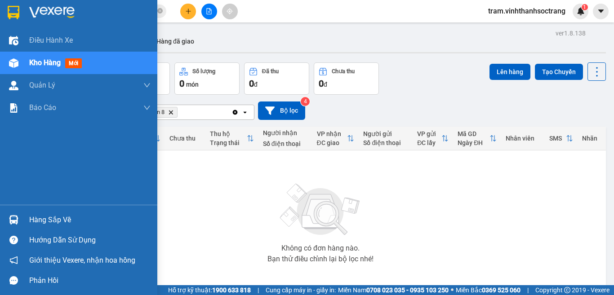
click at [20, 9] on div at bounding box center [14, 12] width 16 height 16
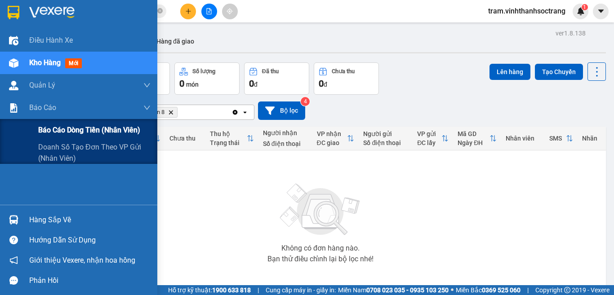
click at [101, 127] on span "Báo cáo dòng tiền (nhân viên)" at bounding box center [89, 129] width 102 height 11
